Goal: Navigation & Orientation: Find specific page/section

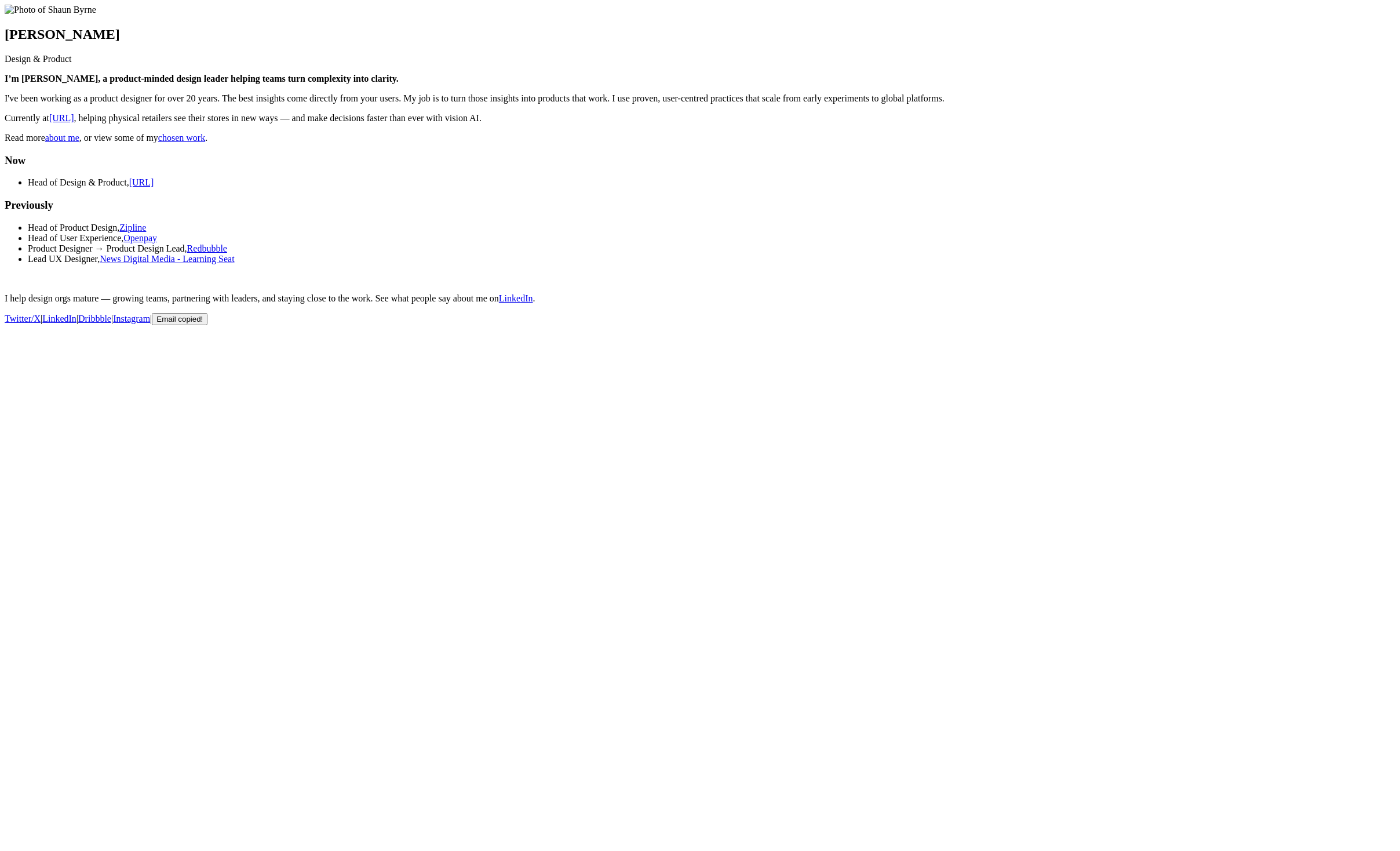
click at [59, 143] on link "about me" at bounding box center [62, 137] width 34 height 10
click at [282, 304] on main "Shaun Byrne Design & Product I’m Shaun 👋, a product-minded design leader helpin…" at bounding box center [700, 154] width 1391 height 300
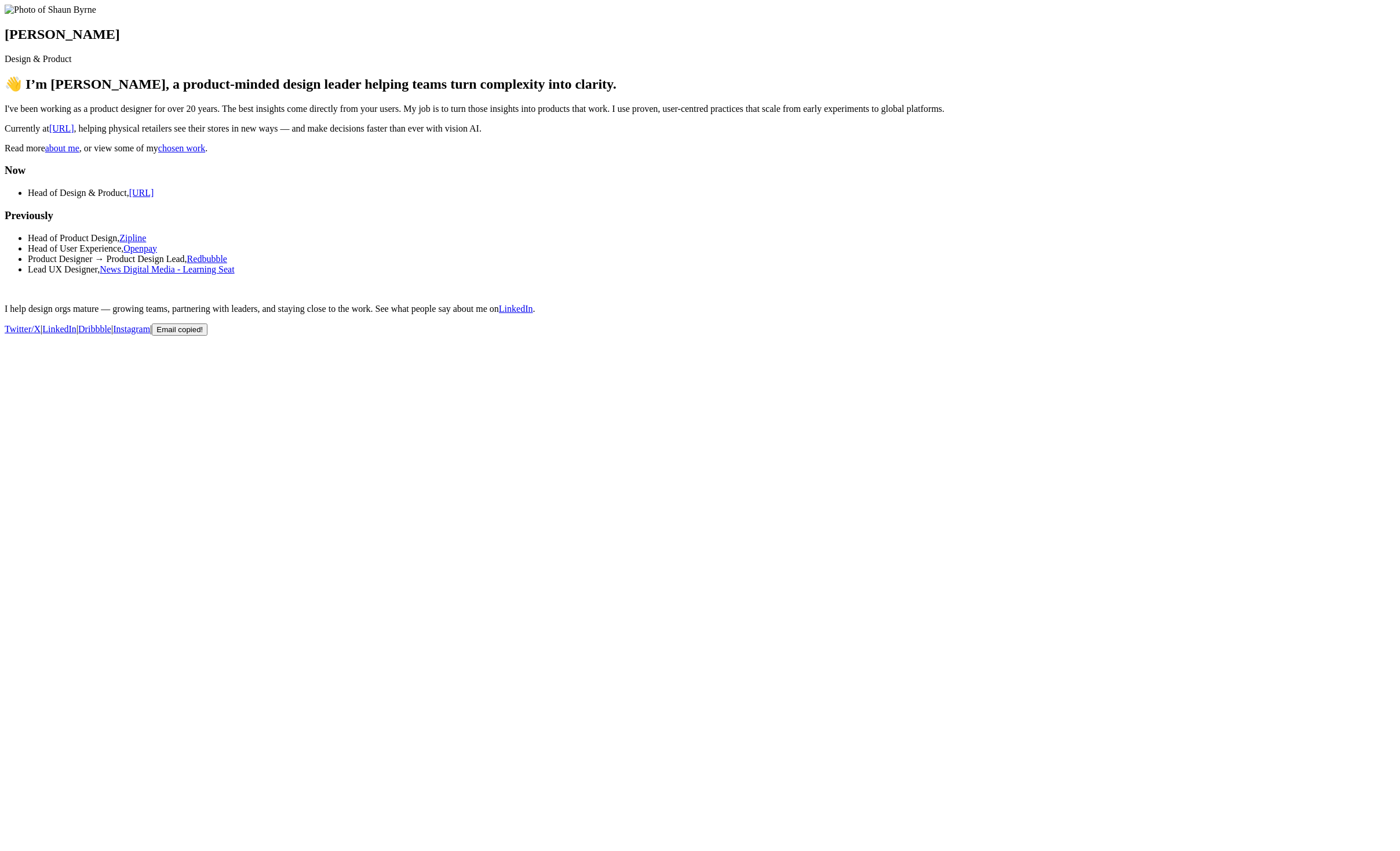
click at [1102, 306] on main "[PERSON_NAME] Design & Product 👋 I’m [PERSON_NAME], a product-minded design lea…" at bounding box center [700, 159] width 1391 height 309
drag, startPoint x: 531, startPoint y: 483, endPoint x: 927, endPoint y: 520, distance: 397.7
click at [924, 335] on body "[PERSON_NAME] Design & Product 👋 I’m [PERSON_NAME], a product-minded design lea…" at bounding box center [700, 169] width 1391 height 331
click at [935, 335] on body "Shaun Byrne Design & Product 👋 I’m Shaun, a product-minded design leader helpin…" at bounding box center [700, 169] width 1391 height 331
click at [856, 335] on p "Twitter/X | LinkedIn | Dribbble | Instagram | Email copied!" at bounding box center [700, 330] width 1391 height 13
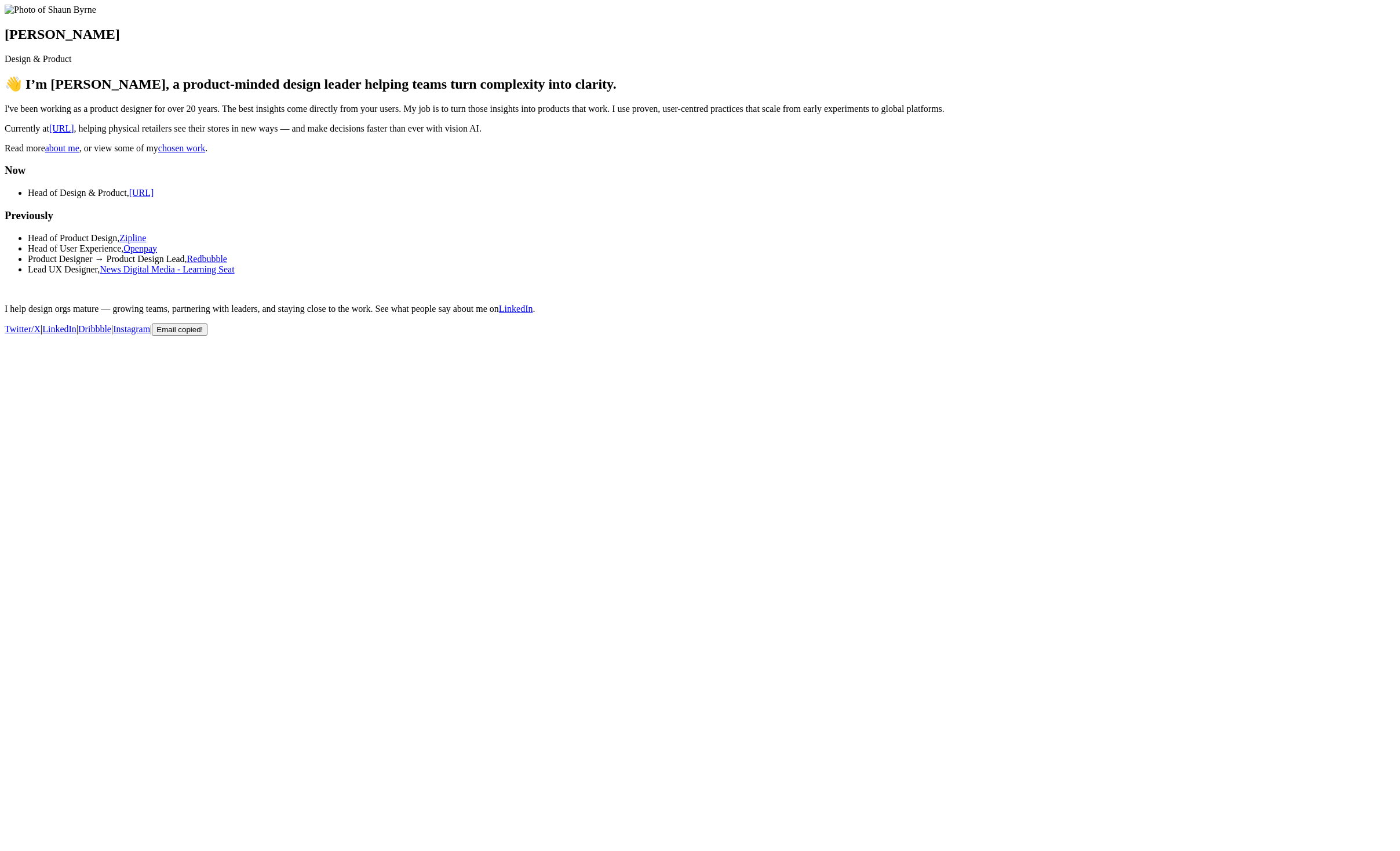
click at [74, 134] on link "[URL]" at bounding box center [62, 128] width 25 height 10
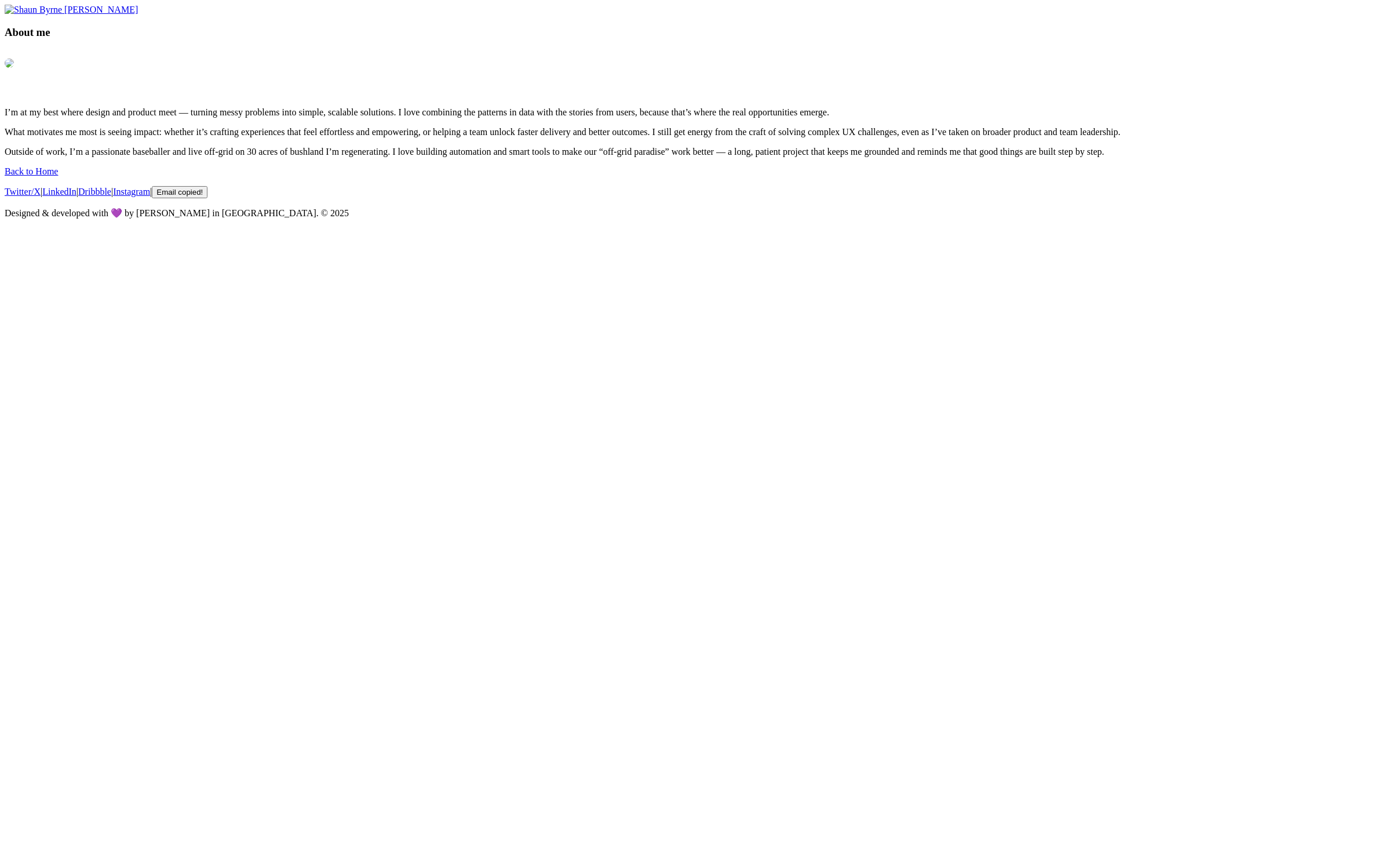
click at [360, 157] on main "SHAUN BYRNE About me I’m at my best where design and product meet — turning mes…" at bounding box center [700, 81] width 1391 height 152
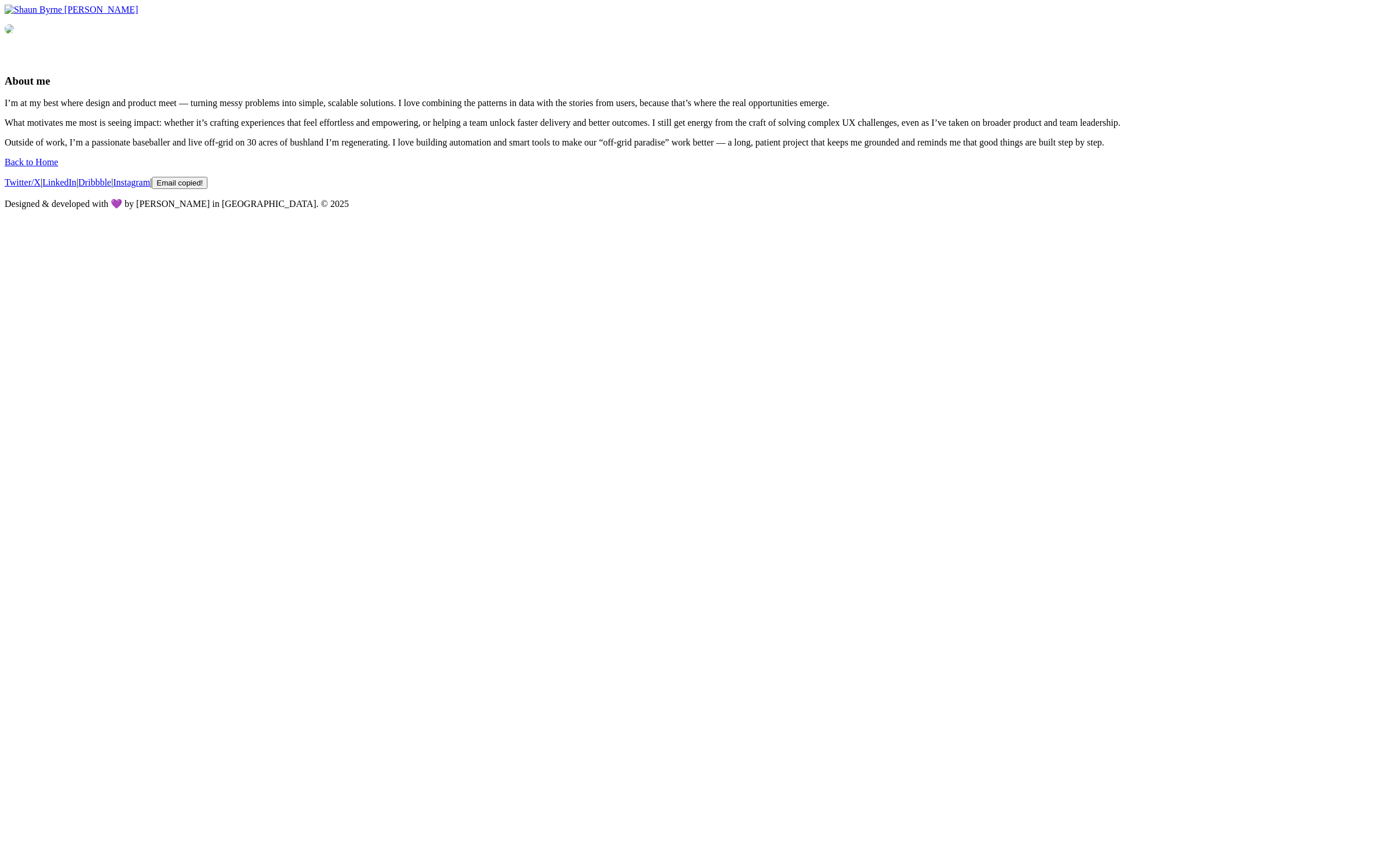
click at [62, 15] on img at bounding box center [33, 10] width 57 height 11
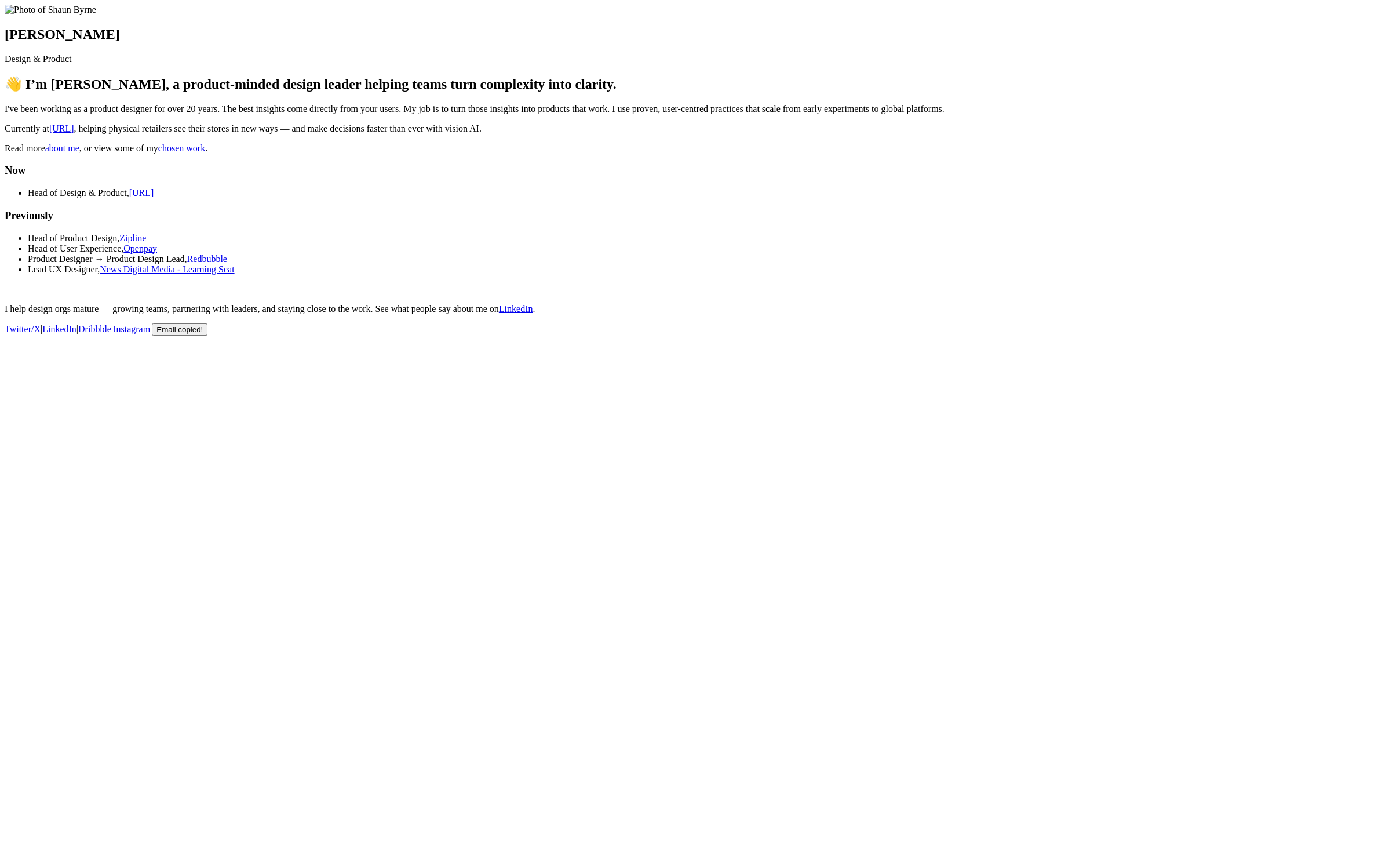
click at [205, 153] on link "chosen work" at bounding box center [182, 148] width 47 height 10
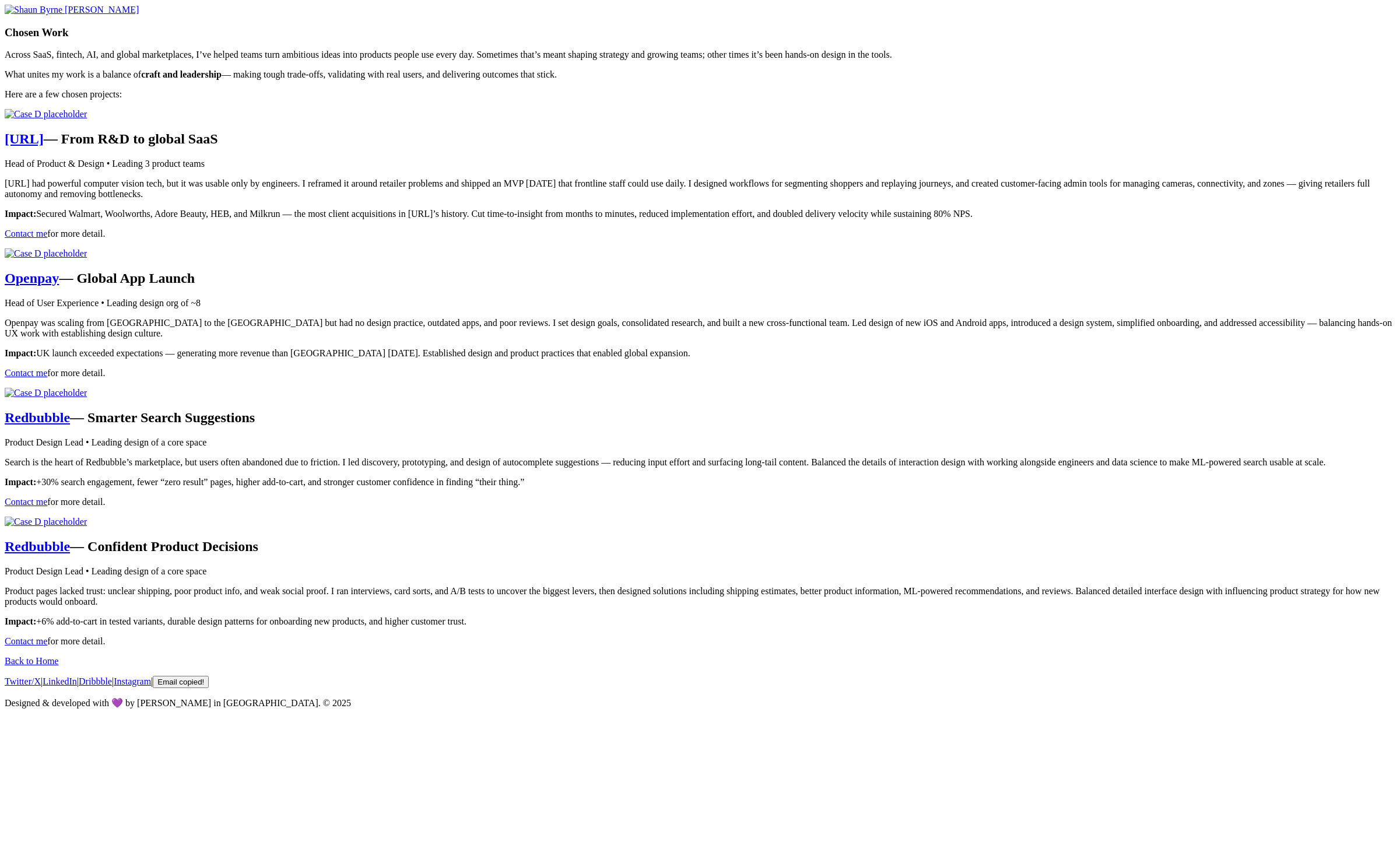
scroll to position [358, 0]
click at [87, 120] on img at bounding box center [45, 115] width 82 height 11
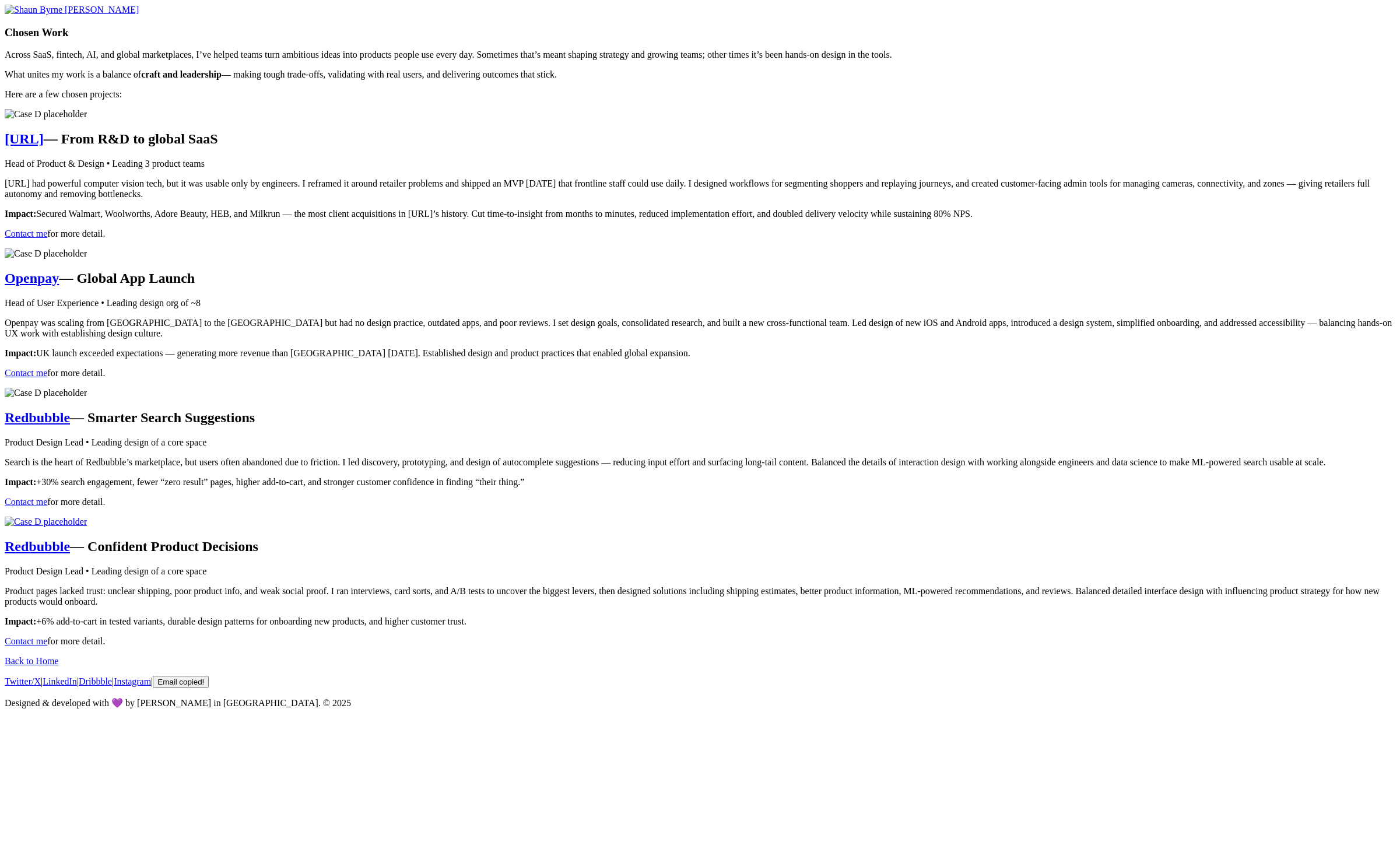
scroll to position [0, 0]
click at [436, 161] on main "[PERSON_NAME] Chosen Work Across SaaS, fintech, AI, and global marketplaces, I’…" at bounding box center [700, 326] width 1391 height 642
click at [1157, 457] on main "[PERSON_NAME] Chosen Work Across SaaS, fintech, AI, and global marketplaces, I’…" at bounding box center [700, 326] width 1391 height 642
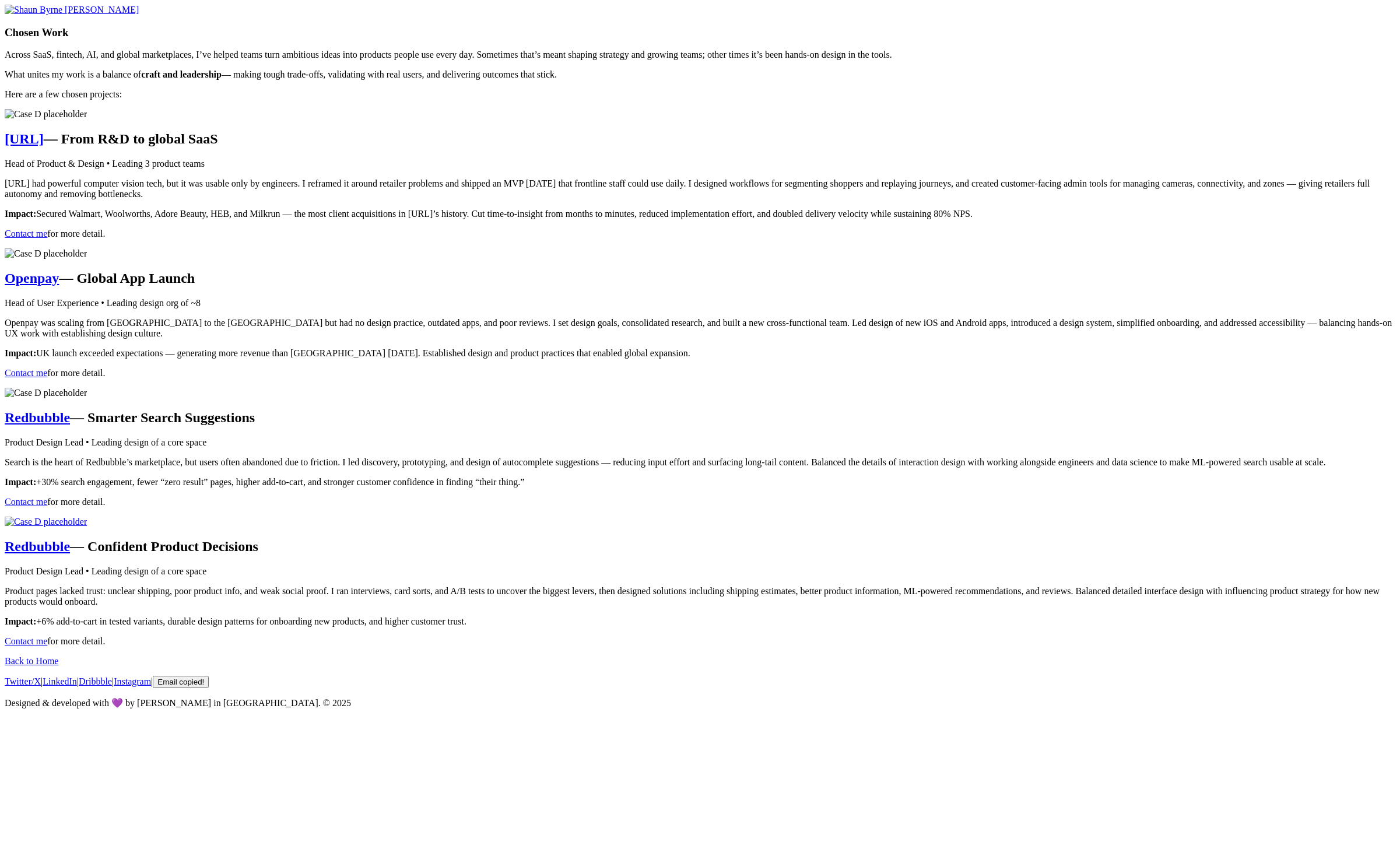
click at [395, 148] on main "[PERSON_NAME] Chosen Work Across SaaS, fintech, AI, and global marketplaces, I’…" at bounding box center [700, 326] width 1391 height 642
click at [139, 14] on span "[PERSON_NAME]" at bounding box center [102, 9] width 74 height 10
